Goal: Answer question/provide support

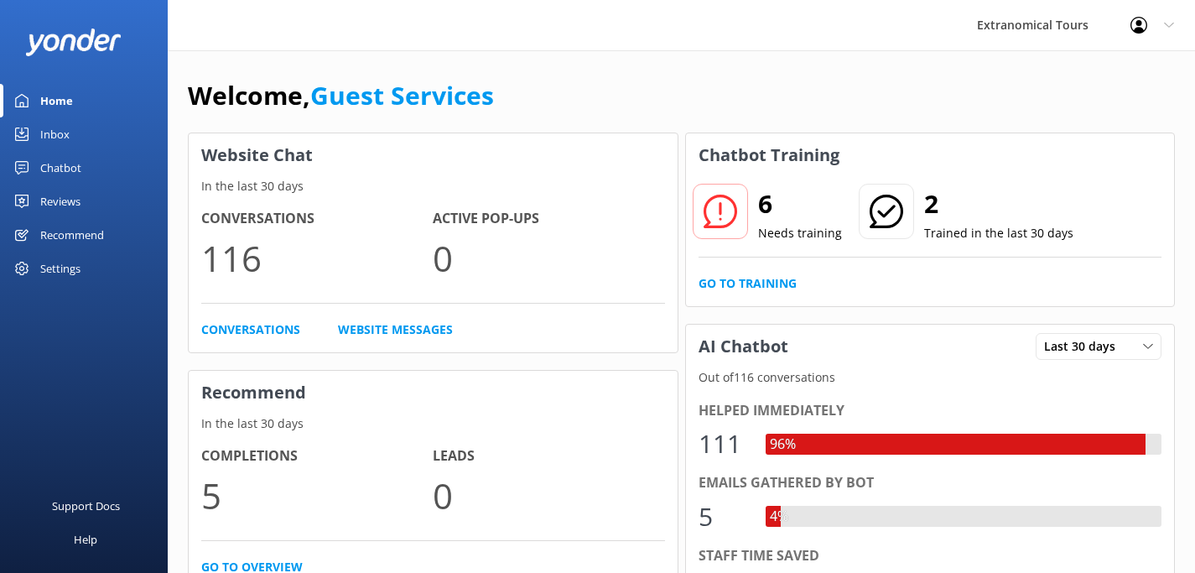
click at [62, 135] on div "Inbox" at bounding box center [54, 134] width 29 height 34
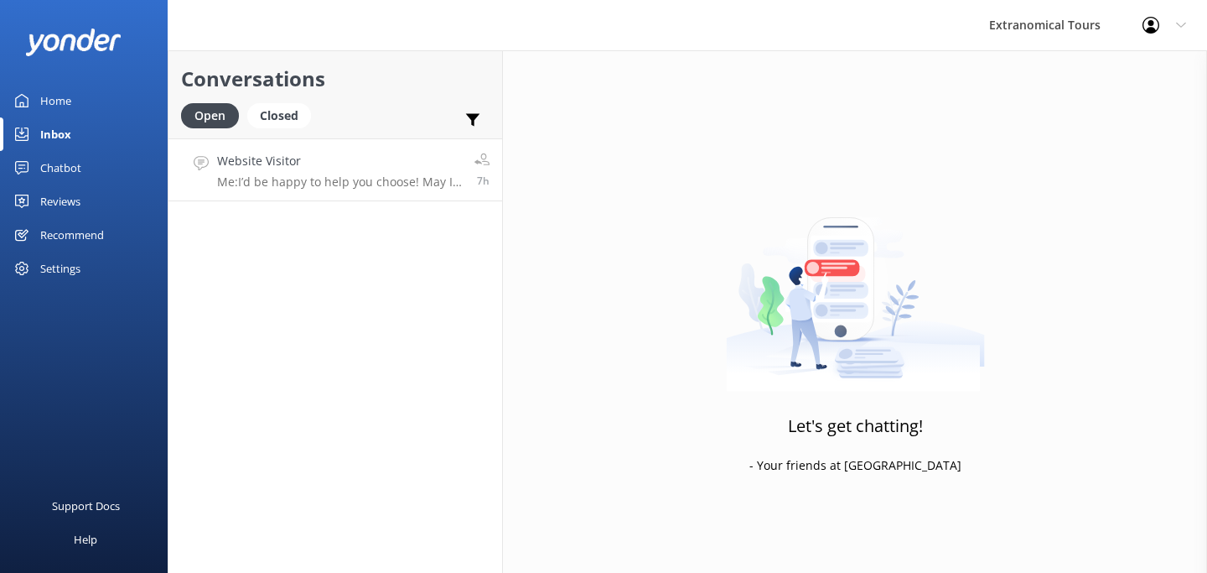
click at [392, 190] on link "Website Visitor Me: I’d be happy to help you choose! May I kindly ask for how m…" at bounding box center [336, 169] width 334 height 63
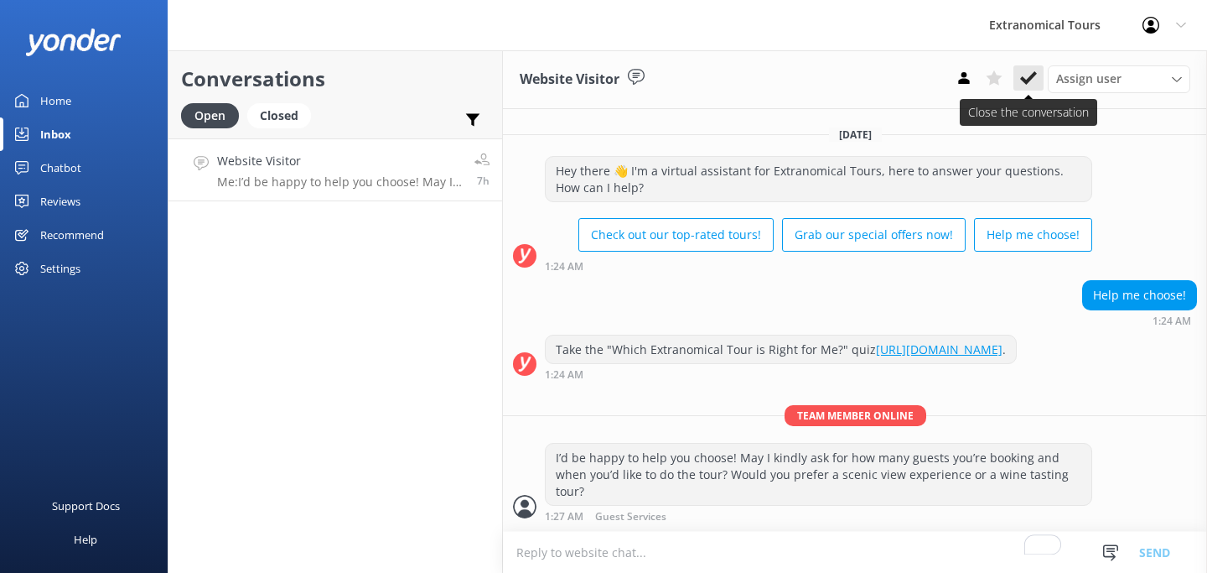
click at [1029, 78] on use at bounding box center [1028, 77] width 17 height 13
